Goal: Task Accomplishment & Management: Manage account settings

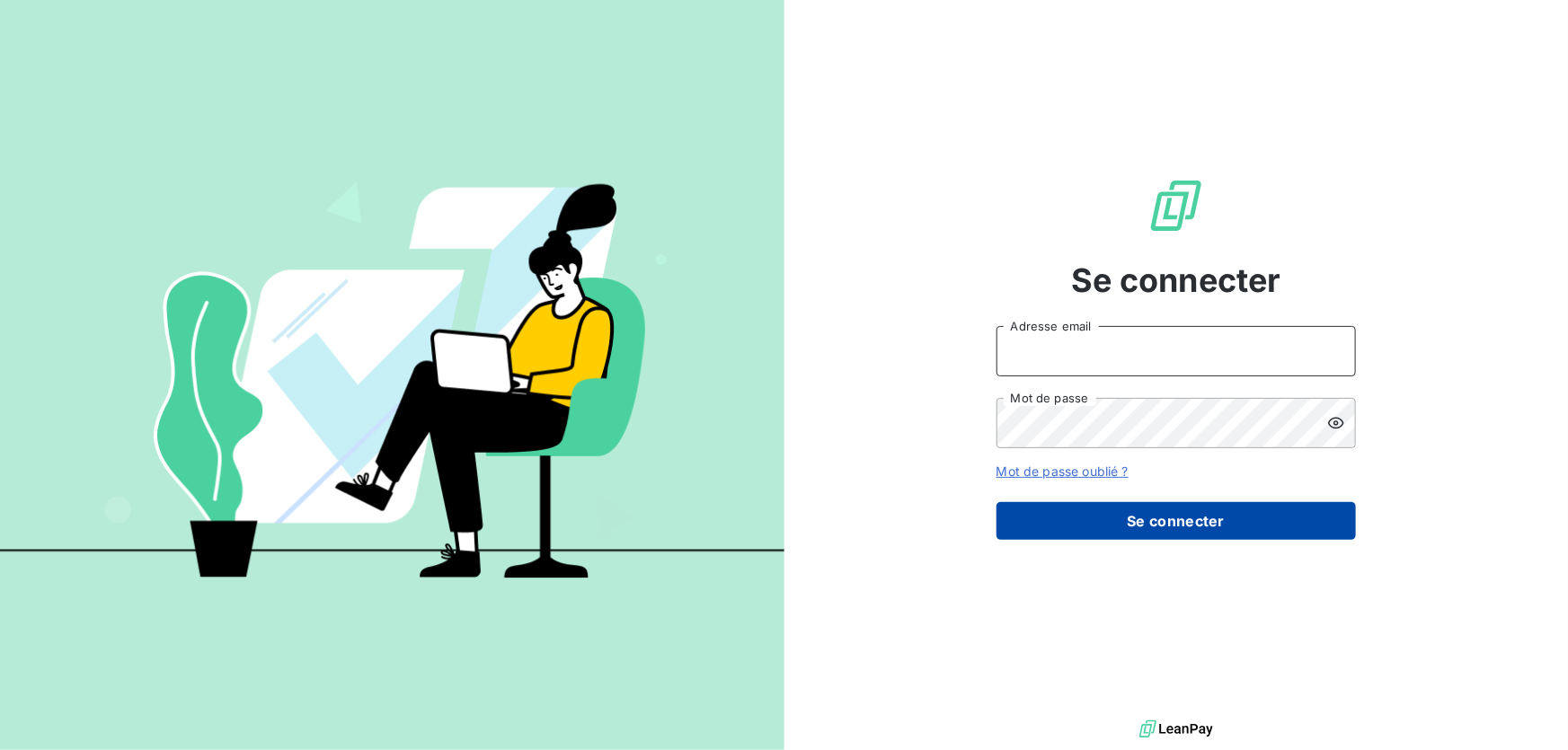
type input "[EMAIL_ADDRESS][DOMAIN_NAME]"
click at [1142, 537] on button "Se connecter" at bounding box center [1176, 521] width 359 height 38
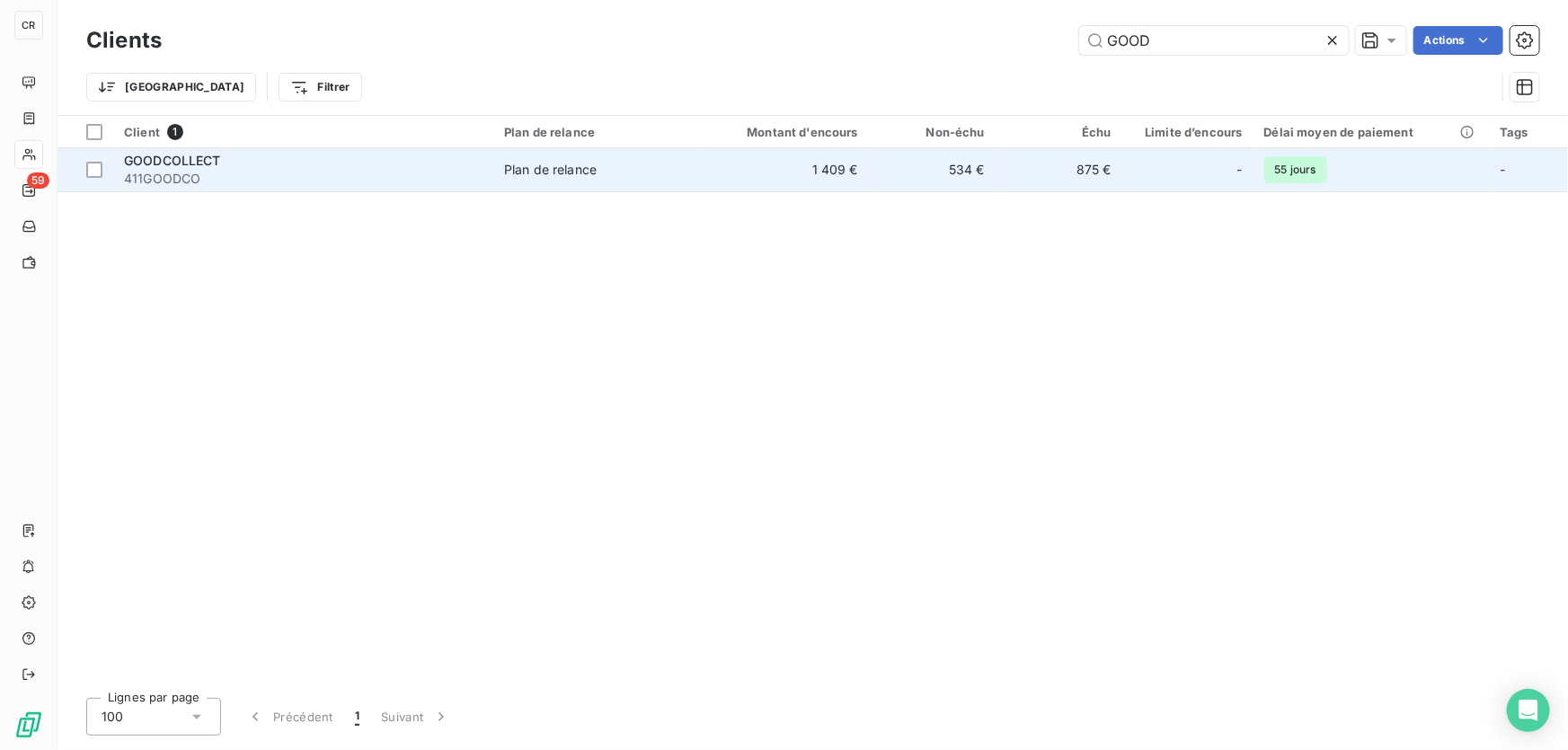
type input "GOOD"
click at [660, 168] on span "Plan de relance" at bounding box center [596, 170] width 184 height 18
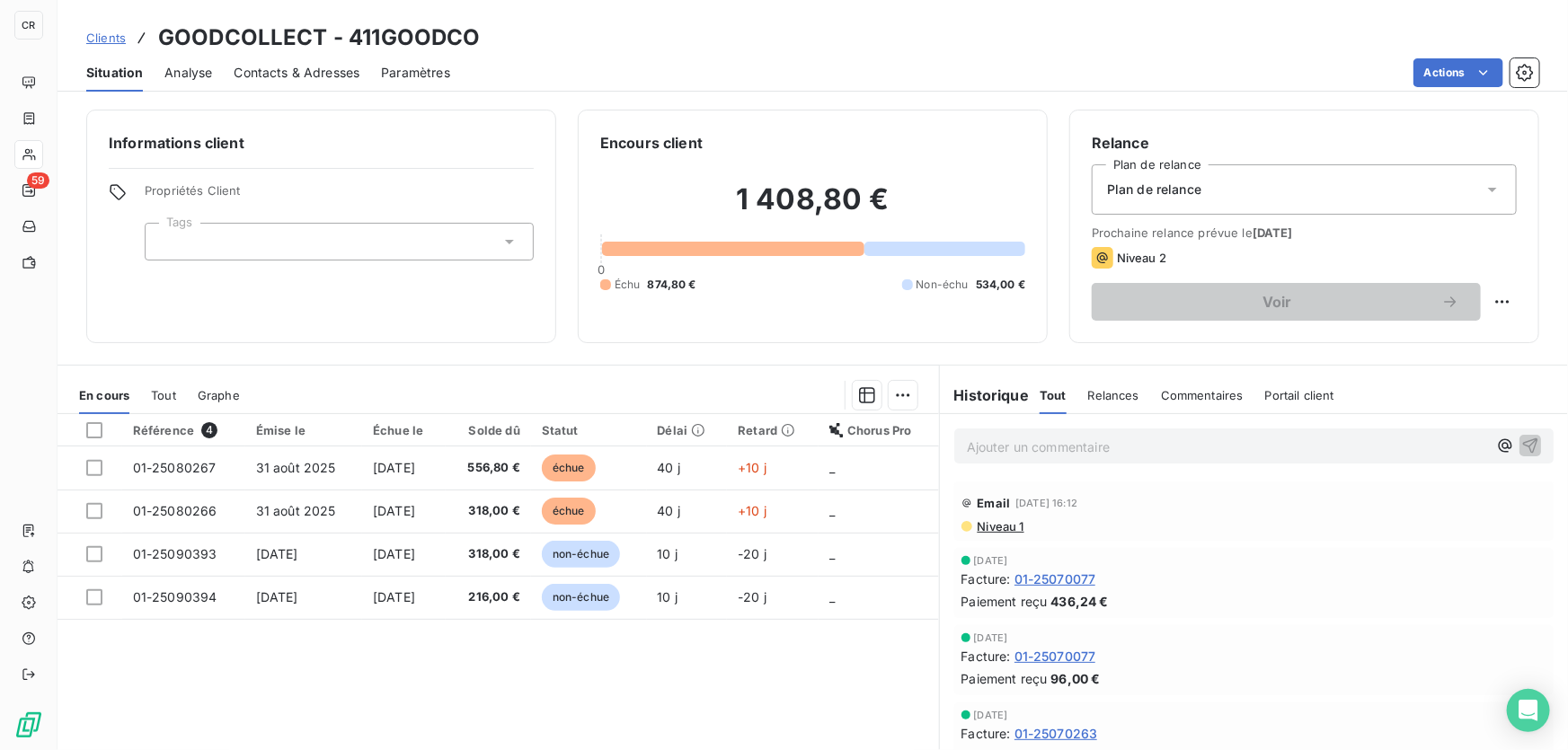
click at [1038, 437] on p "Ajouter un commentaire ﻿" at bounding box center [1226, 446] width 520 height 22
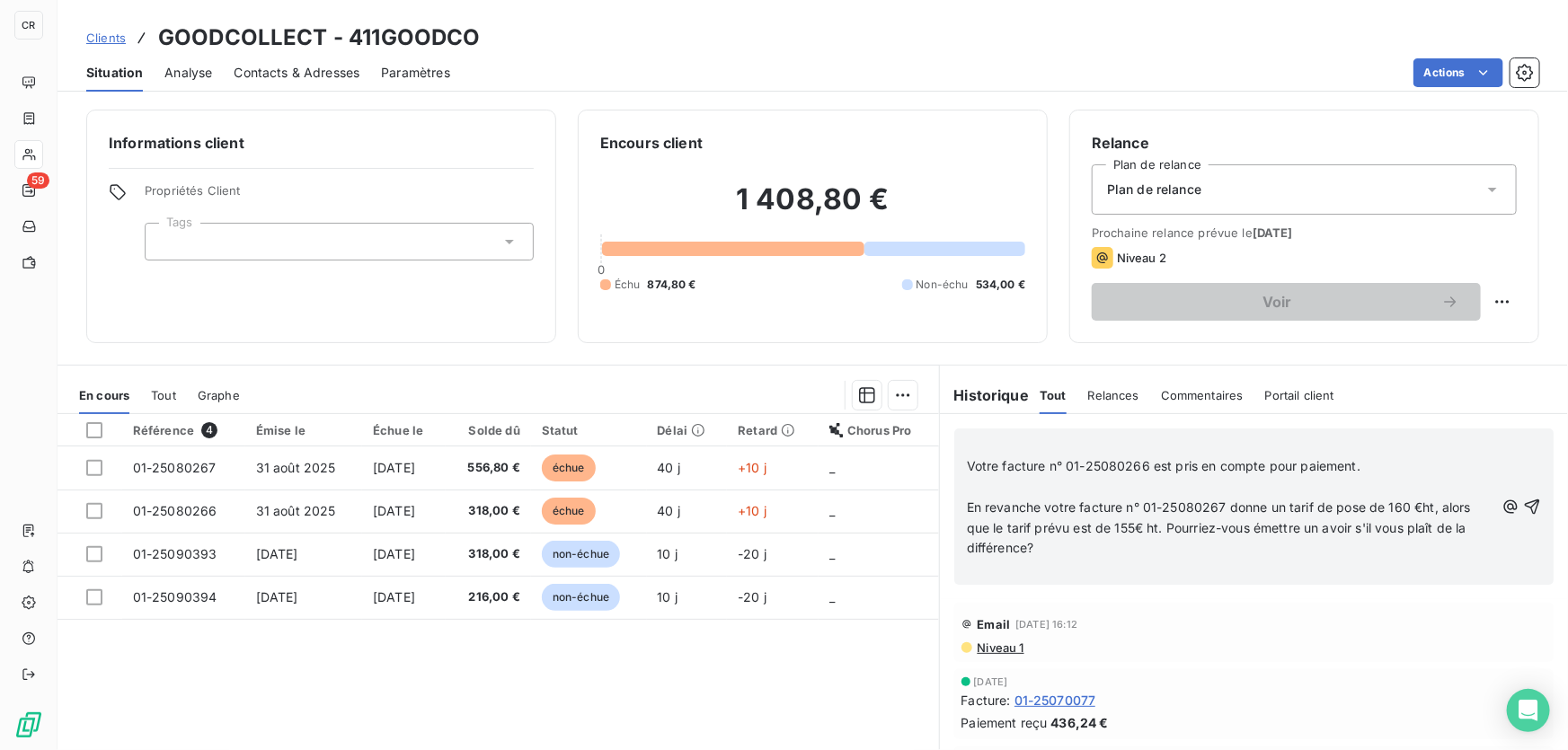
click at [1187, 488] on p "﻿" at bounding box center [1229, 487] width 527 height 20
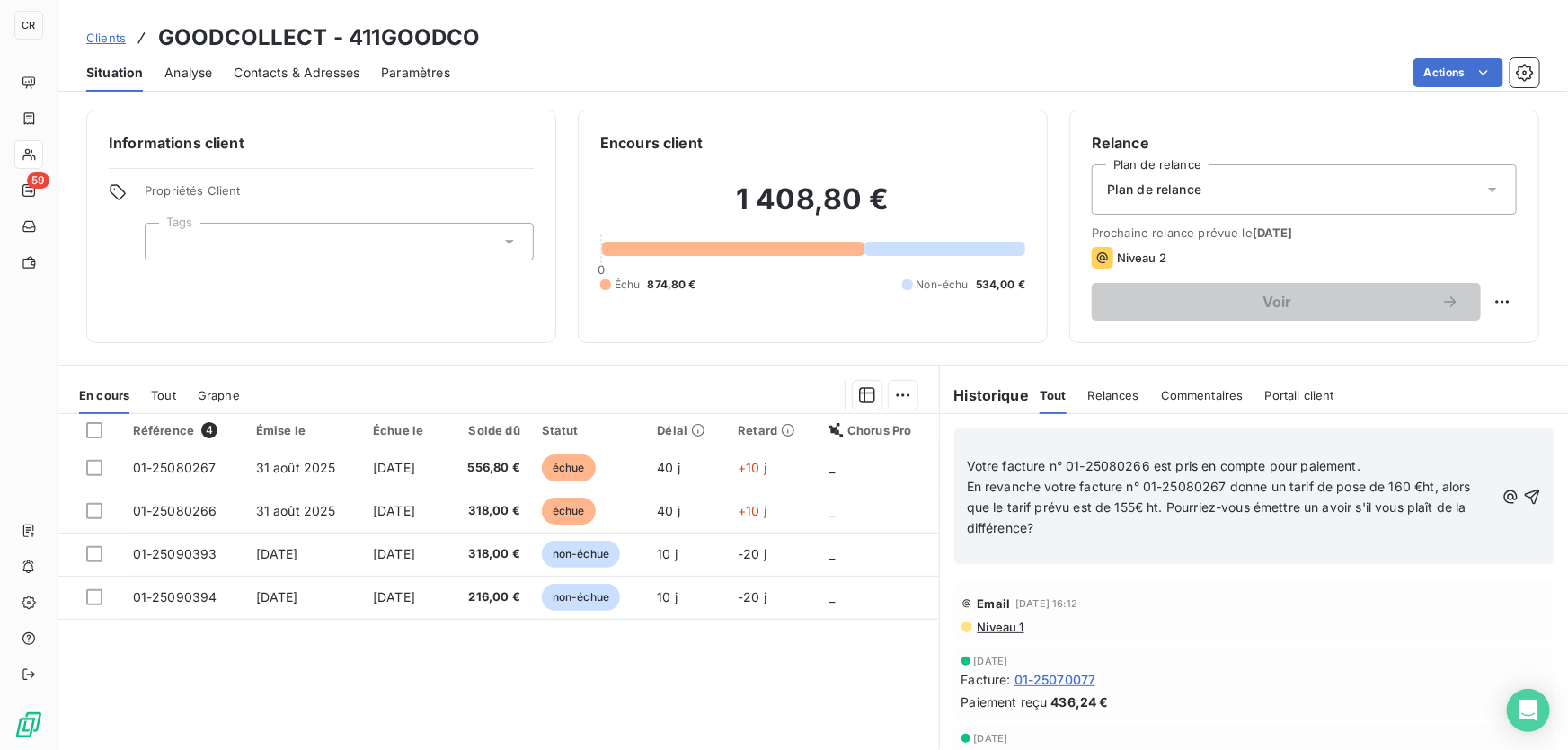
click at [1099, 454] on div "﻿ Votre facture n° 01-25080266 est pris en compte pour paiement. En revanche vo…" at bounding box center [1229, 497] width 527 height 123
click at [1099, 451] on p "﻿" at bounding box center [1229, 445] width 527 height 20
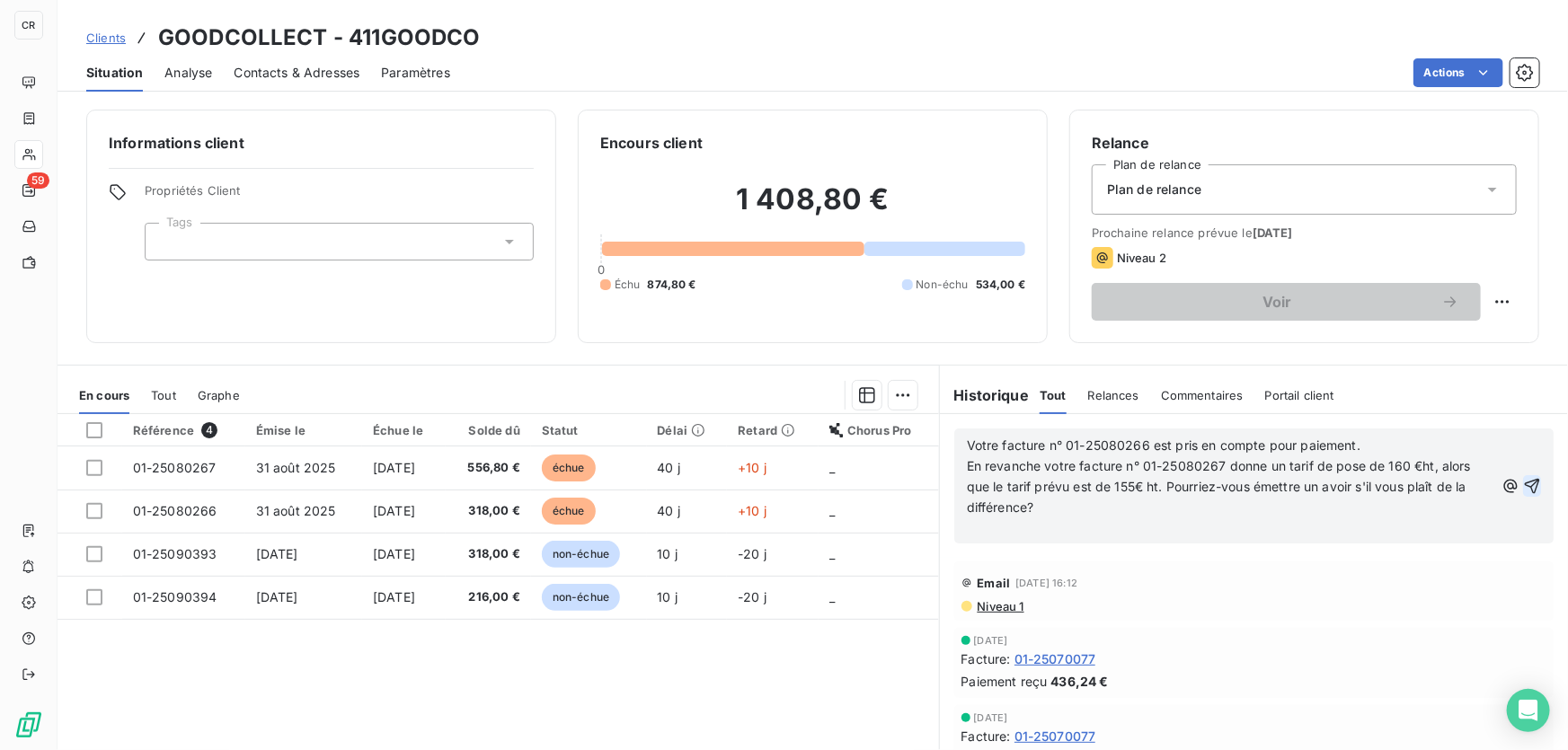
click at [1524, 485] on icon "button" at bounding box center [1532, 486] width 16 height 16
